Goal: Task Accomplishment & Management: Use online tool/utility

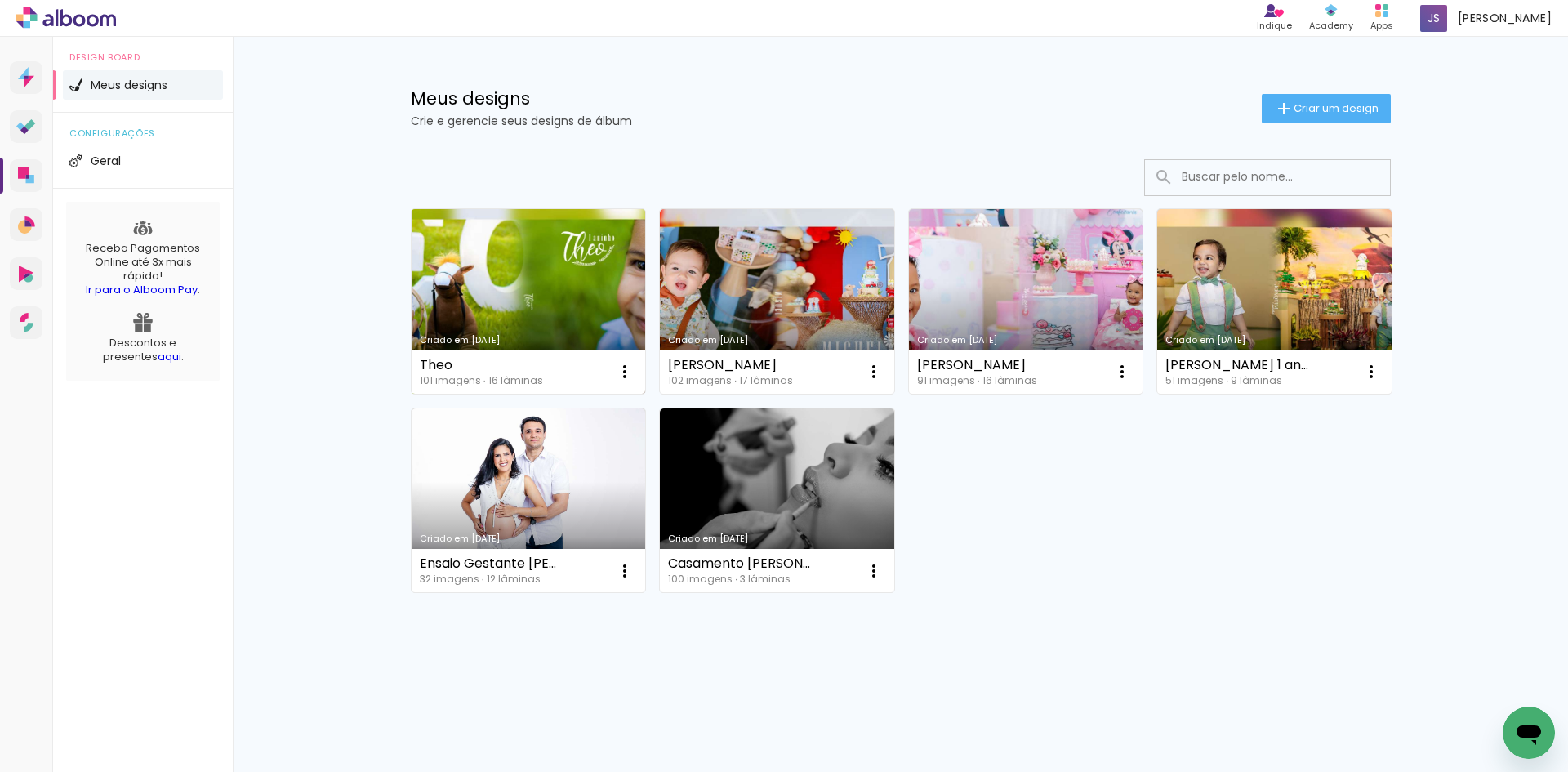
click at [530, 323] on link "Criado em [DATE]" at bounding box center [528, 301] width 234 height 184
